Goal: Navigation & Orientation: Find specific page/section

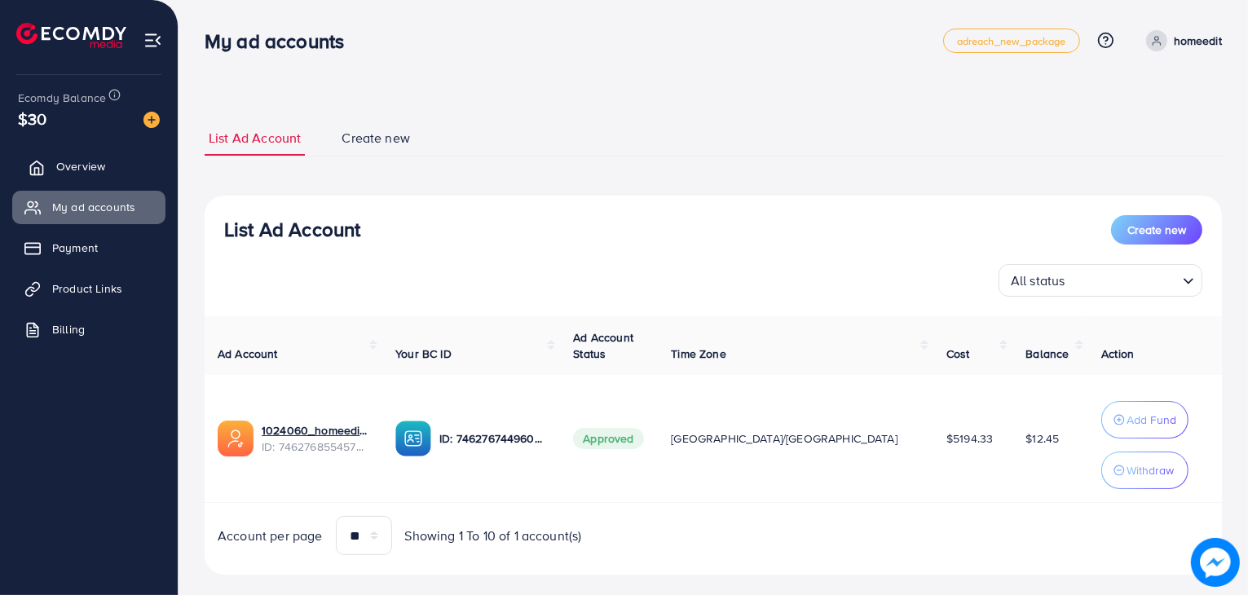
click at [130, 165] on link "Overview" at bounding box center [88, 166] width 153 height 33
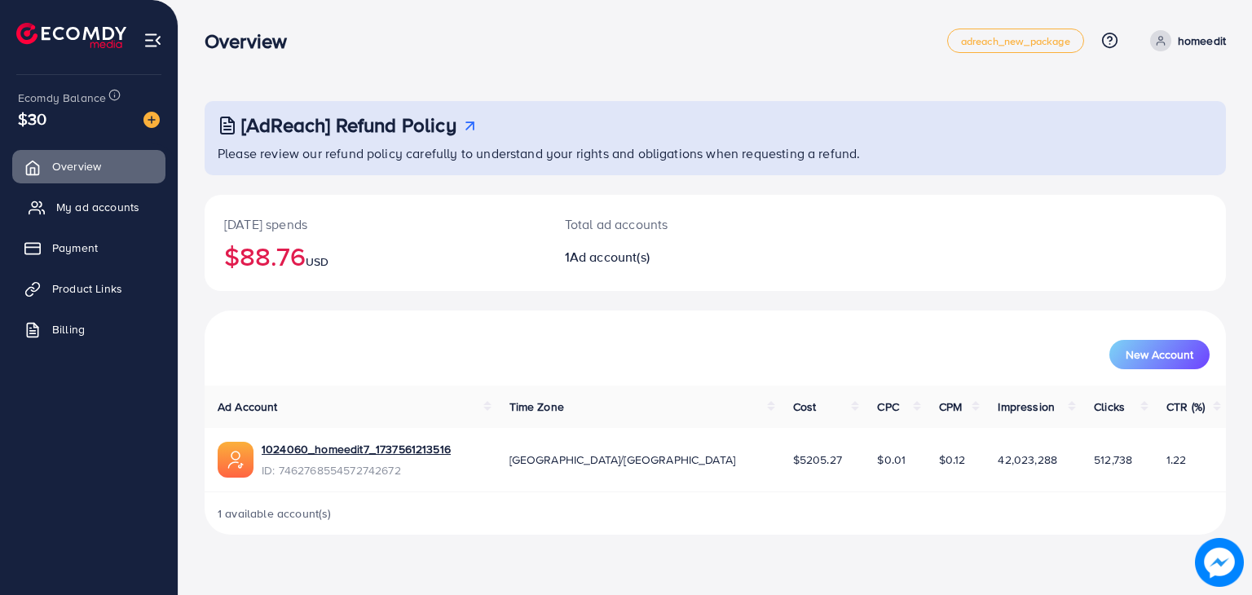
click at [99, 201] on span "My ad accounts" at bounding box center [97, 207] width 83 height 16
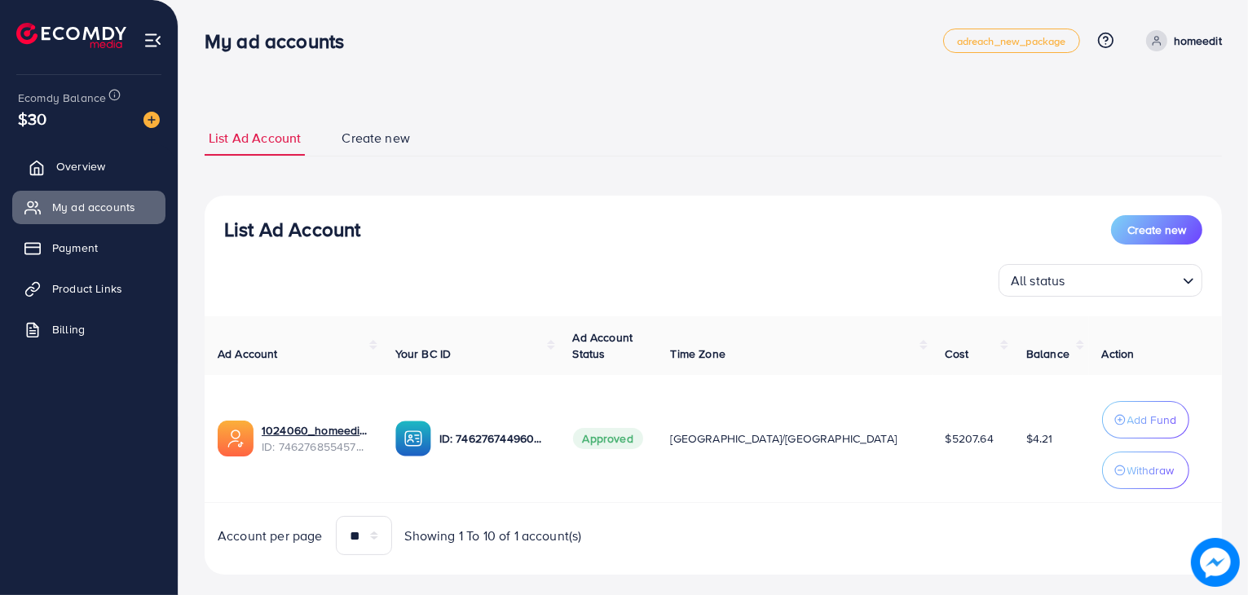
click at [84, 160] on span "Overview" at bounding box center [80, 166] width 49 height 16
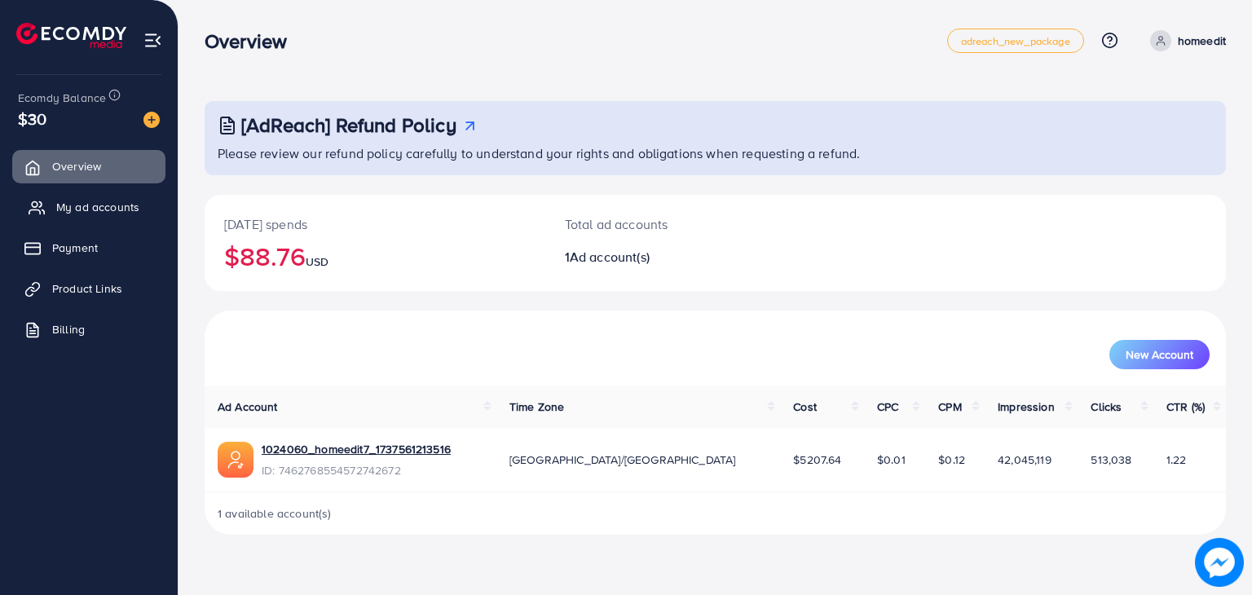
click at [87, 214] on span "My ad accounts" at bounding box center [97, 207] width 83 height 16
